Goal: Complete application form

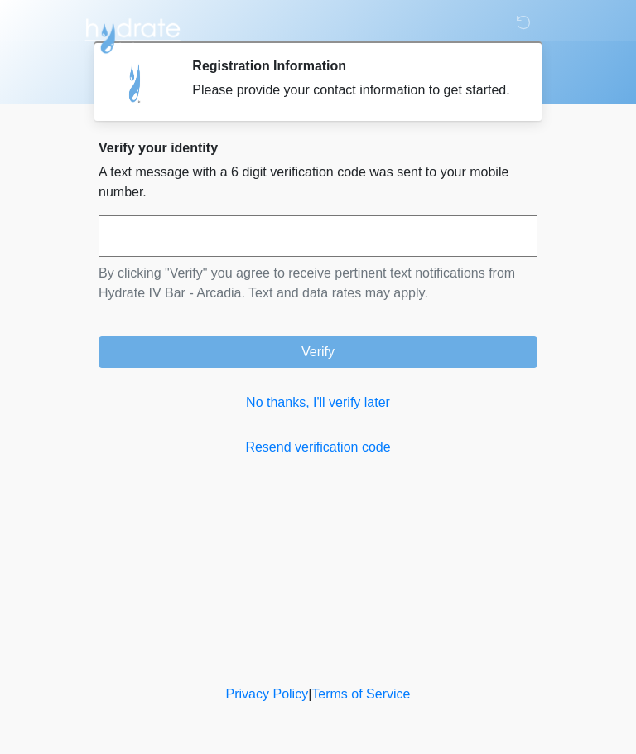
click at [168, 248] on input "text" at bounding box center [318, 235] width 439 height 41
click at [271, 457] on link "Resend verification code" at bounding box center [318, 447] width 439 height 20
click at [292, 412] on link "No thanks, I'll verify later" at bounding box center [318, 403] width 439 height 20
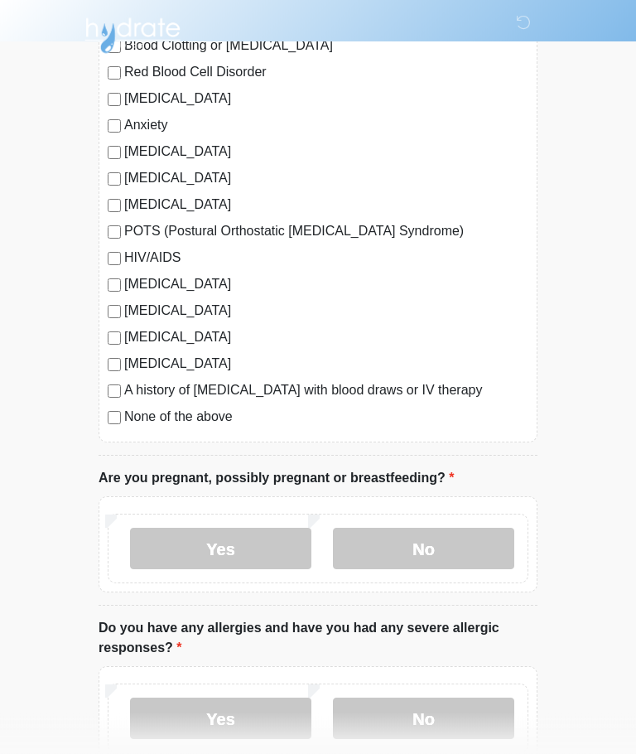
scroll to position [284, 0]
click at [478, 556] on label "No" at bounding box center [423, 547] width 181 height 41
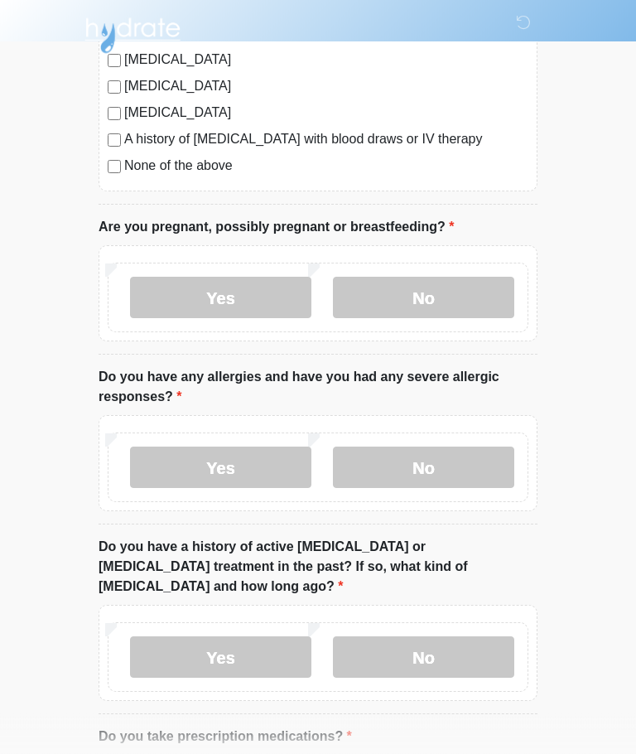
click at [460, 480] on label "No" at bounding box center [423, 467] width 181 height 41
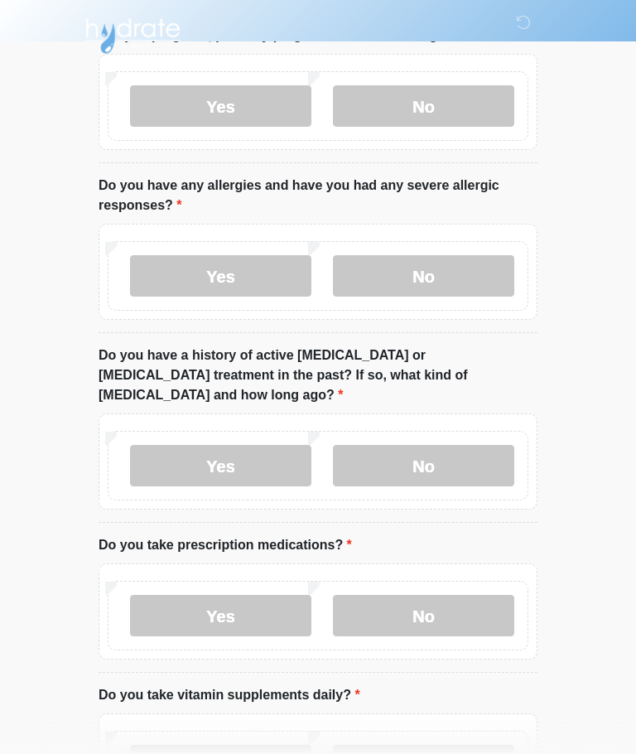
click at [484, 445] on label "No" at bounding box center [423, 465] width 181 height 41
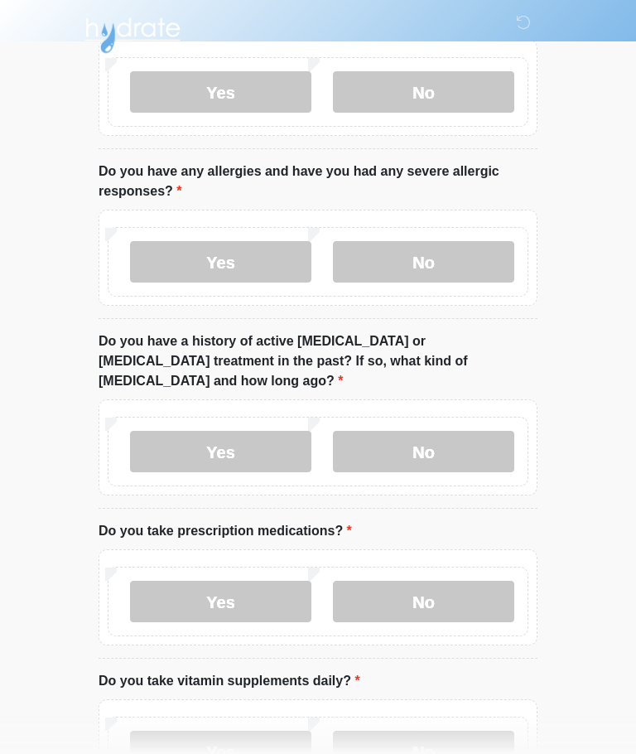
scroll to position [849, 0]
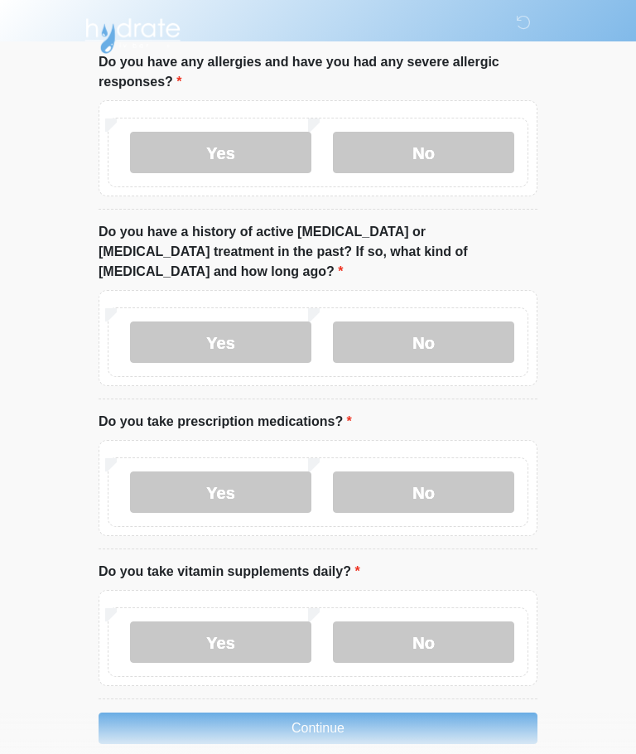
click at [461, 485] on label "No" at bounding box center [423, 491] width 181 height 41
click at [471, 625] on label "No" at bounding box center [423, 641] width 181 height 41
click at [444, 712] on button "Continue" at bounding box center [318, 727] width 439 height 31
click at [465, 712] on button "Continue" at bounding box center [318, 727] width 439 height 31
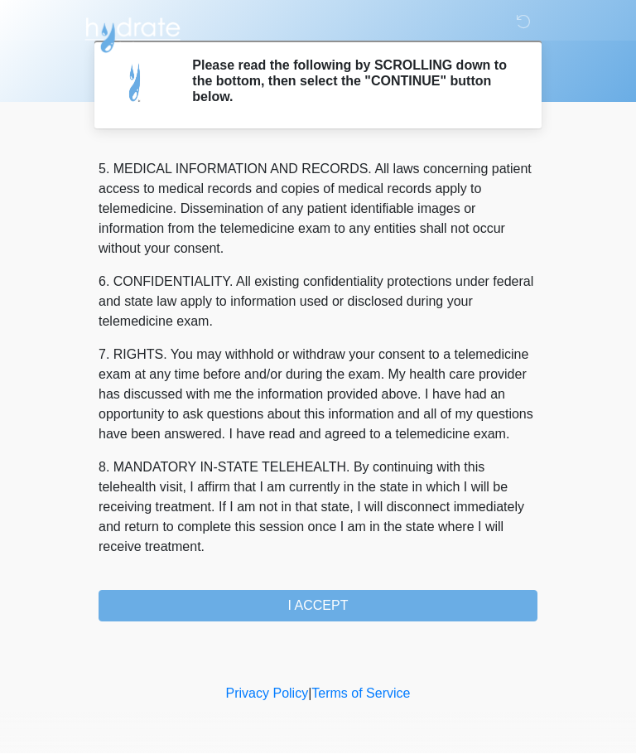
scroll to position [538, 0]
click at [449, 600] on button "I ACCEPT" at bounding box center [318, 606] width 439 height 31
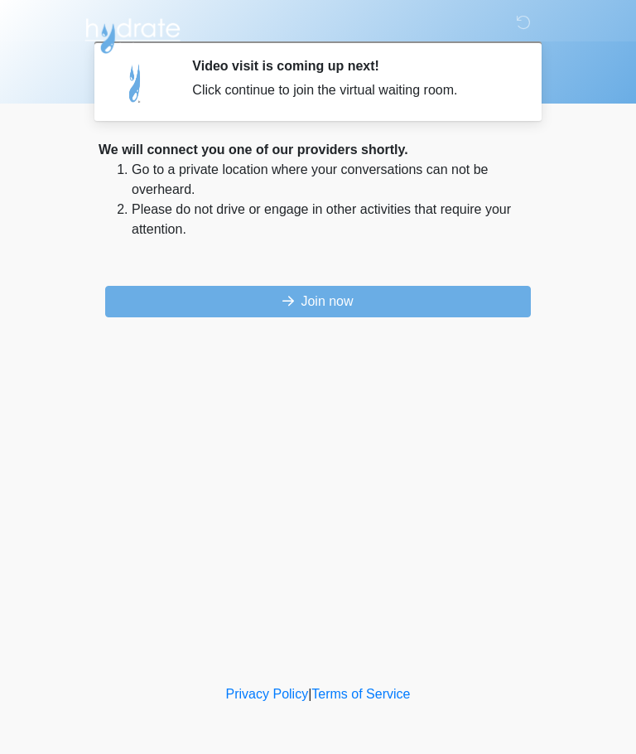
click at [155, 298] on button "Join now" at bounding box center [318, 301] width 426 height 31
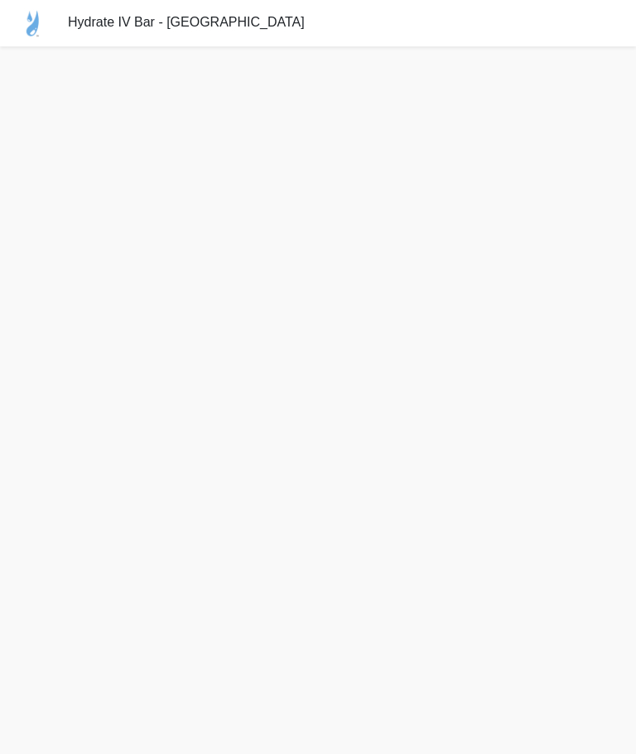
click at [50, 2] on img at bounding box center [34, 23] width 68 height 46
